Goal: Information Seeking & Learning: Learn about a topic

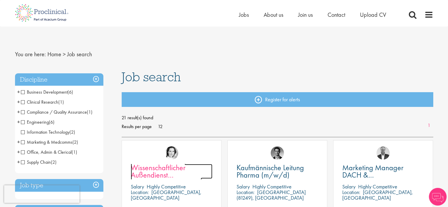
click at [192, 177] on span "Wissenschaftlicher Außendienst [GEOGRAPHIC_DATA]" at bounding box center [166, 175] width 71 height 25
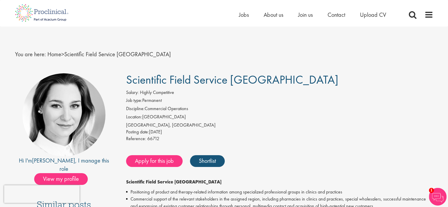
click at [220, 122] on div "[GEOGRAPHIC_DATA], [GEOGRAPHIC_DATA]" at bounding box center [279, 125] width 307 height 7
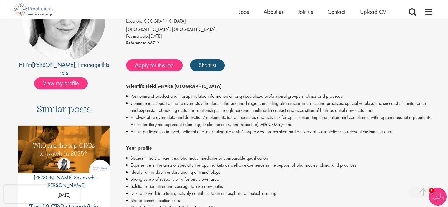
scroll to position [147, 0]
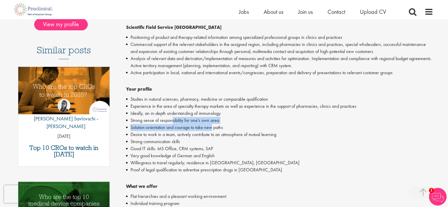
drag, startPoint x: 172, startPoint y: 123, endPoint x: 213, endPoint y: 126, distance: 41.7
click at [213, 126] on ul "Studies in natural sciences, pharmacy, medicine or comparable qualification Exp…" at bounding box center [279, 135] width 307 height 78
click at [217, 131] on li "Desire to work in a team, actively contribute to an atmosphere of mutual learni…" at bounding box center [279, 134] width 307 height 7
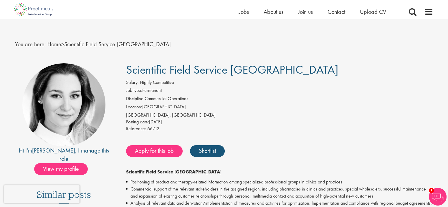
scroll to position [0, 0]
